Goal: Task Accomplishment & Management: Manage account settings

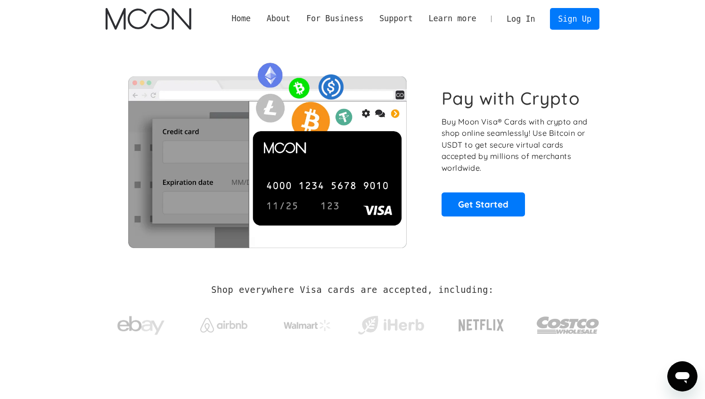
click at [518, 22] on link "Log In" at bounding box center [521, 18] width 44 height 21
